Goal: Information Seeking & Learning: Learn about a topic

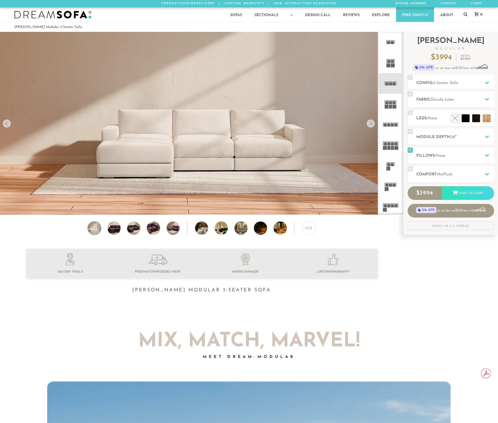
scroll to position [6156, 498]
click at [390, 85] on icon at bounding box center [390, 83] width 21 height 21
click at [461, 136] on h2 "Module Depth: 36 "" at bounding box center [455, 137] width 78 height 6
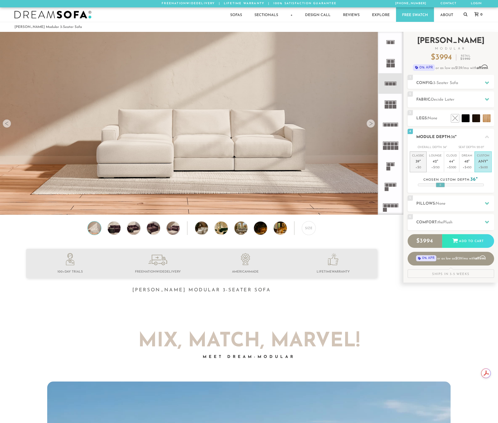
click at [415, 159] on p "Classic 39 "" at bounding box center [418, 159] width 12 height 11
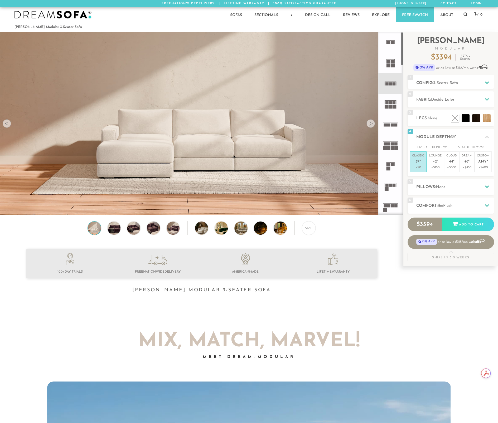
click at [370, 124] on div at bounding box center [370, 123] width 8 height 8
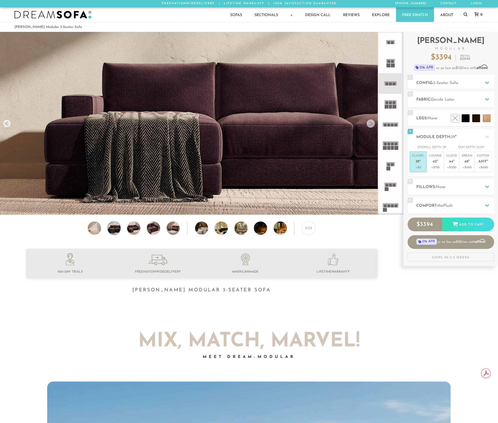
click at [370, 124] on div at bounding box center [370, 123] width 8 height 8
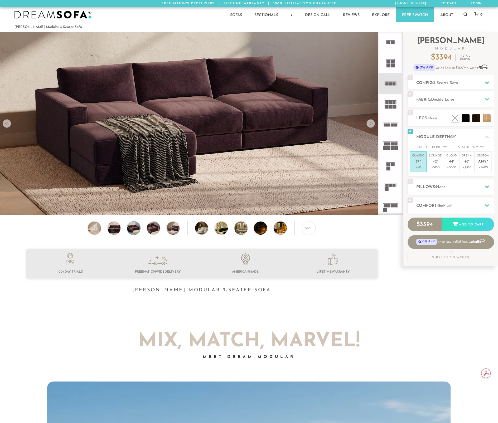
click at [370, 124] on div at bounding box center [370, 123] width 8 height 8
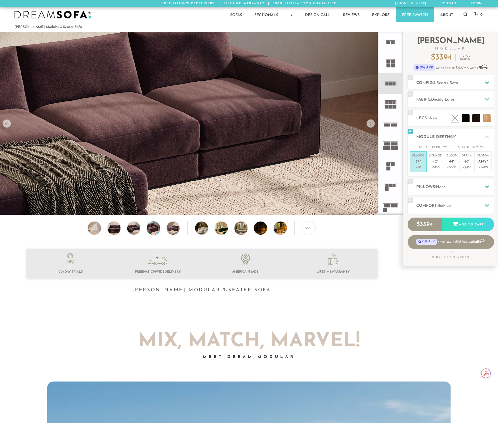
click at [370, 124] on div at bounding box center [370, 123] width 8 height 8
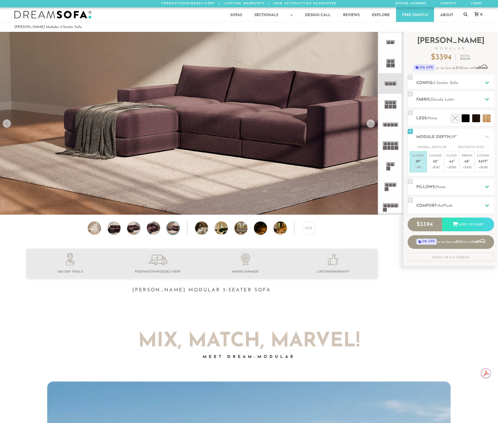
click at [370, 124] on div at bounding box center [370, 123] width 8 height 8
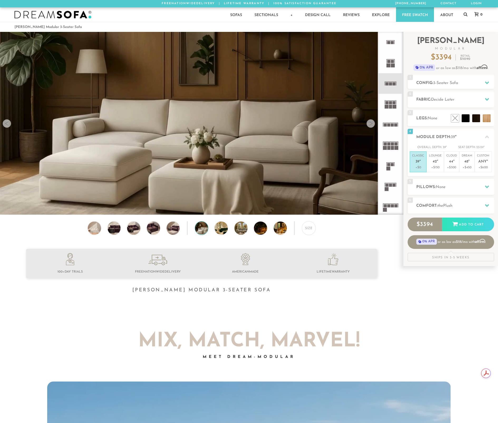
click at [370, 124] on div at bounding box center [370, 123] width 8 height 8
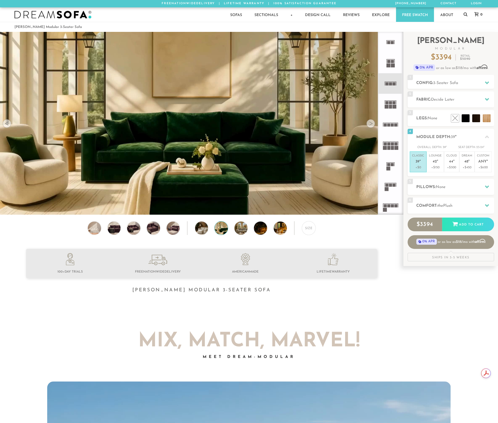
click at [370, 124] on div at bounding box center [370, 123] width 8 height 8
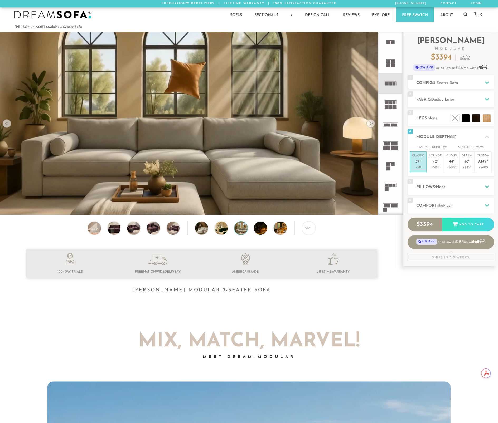
click at [370, 124] on div at bounding box center [370, 123] width 8 height 8
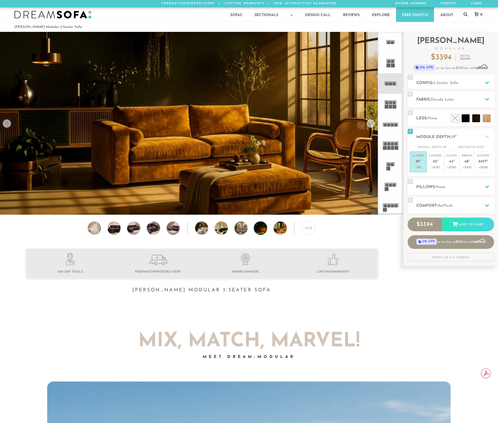
click at [370, 124] on div at bounding box center [370, 123] width 8 height 8
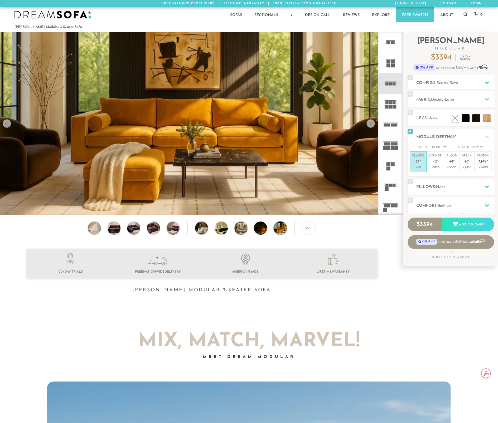
click at [370, 124] on div at bounding box center [370, 123] width 8 height 8
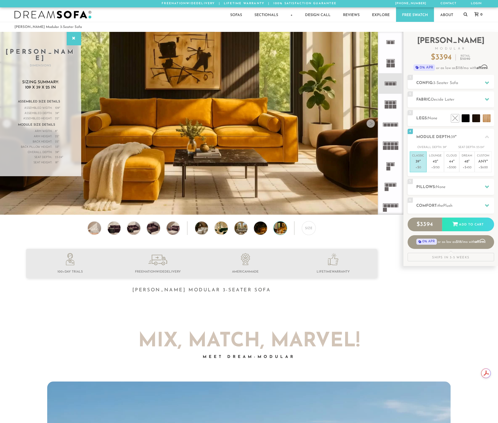
click at [370, 124] on div at bounding box center [370, 123] width 8 height 8
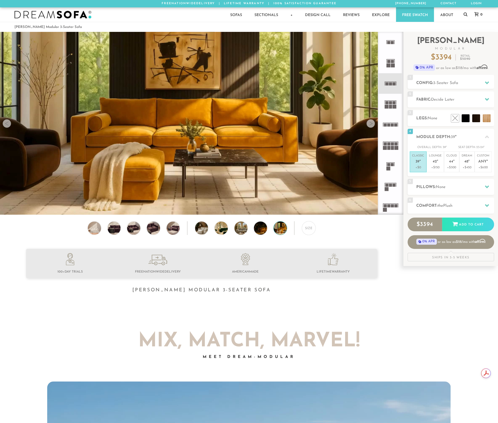
click at [6, 127] on div at bounding box center [7, 123] width 8 height 8
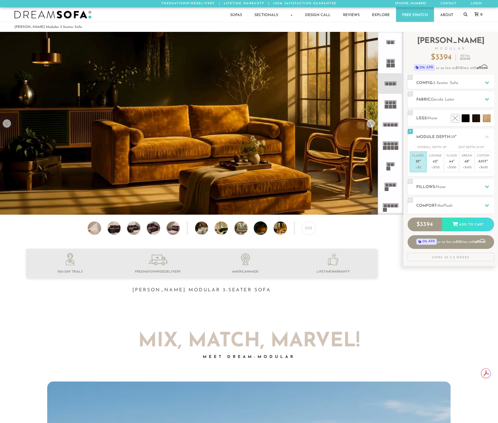
click at [6, 127] on div at bounding box center [7, 123] width 8 height 8
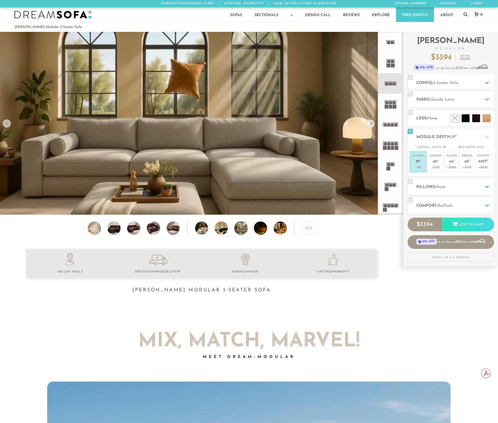
scroll to position [25, 0]
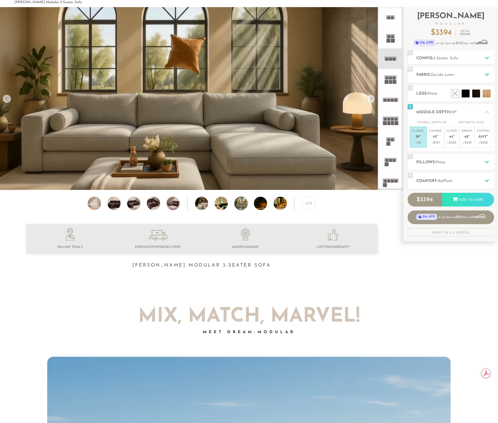
click at [305, 277] on div at bounding box center [201, 251] width 403 height 54
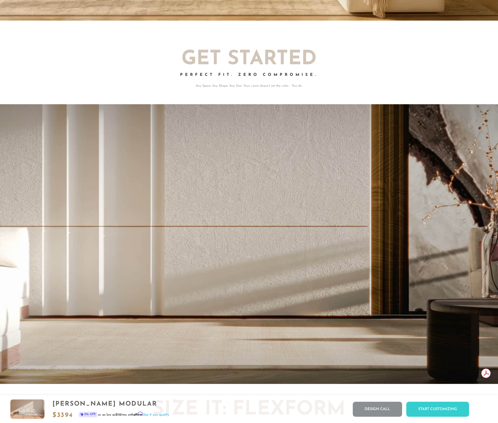
scroll to position [6210, 498]
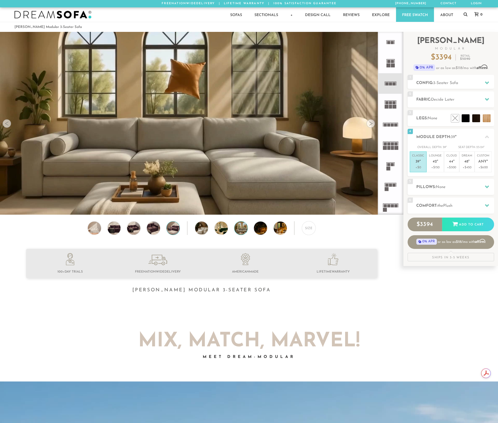
click at [172, 228] on img at bounding box center [173, 228] width 16 height 13
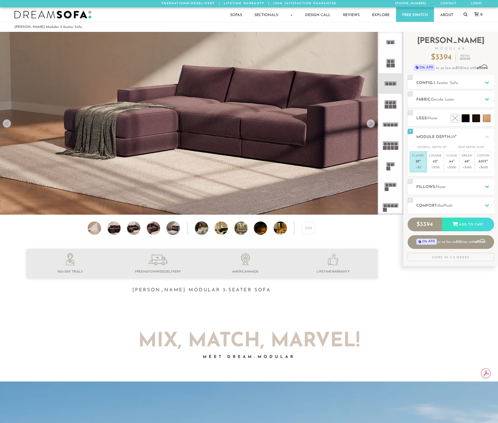
drag, startPoint x: 196, startPoint y: 230, endPoint x: 202, endPoint y: 230, distance: 6.3
click at [196, 230] on img at bounding box center [206, 228] width 23 height 13
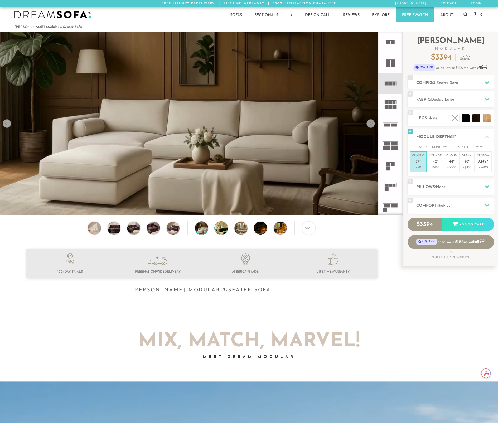
click at [222, 232] on img at bounding box center [226, 228] width 23 height 13
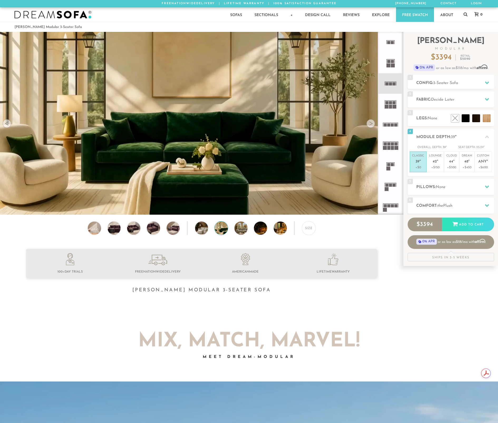
click at [257, 235] on div "Size" at bounding box center [201, 229] width 403 height 16
click at [244, 232] on img at bounding box center [245, 228] width 23 height 13
